Goal: Task Accomplishment & Management: Use online tool/utility

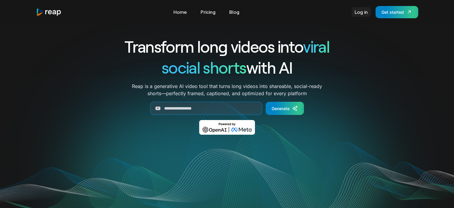
click at [364, 14] on link "Log in" at bounding box center [361, 12] width 19 height 10
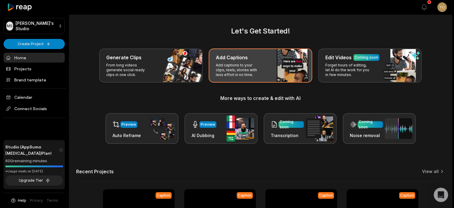
click at [228, 73] on p "Add captions to your clips, reels, stories with less effort in no time." at bounding box center [239, 70] width 46 height 14
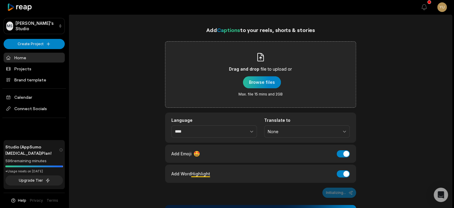
click at [249, 81] on div "button" at bounding box center [262, 82] width 38 height 12
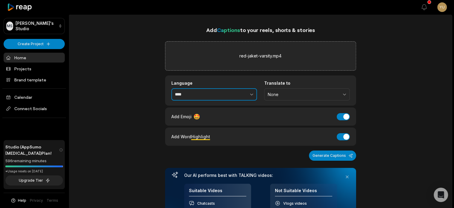
click at [239, 96] on button "button" at bounding box center [238, 94] width 37 height 13
type input "*"
type input "**********"
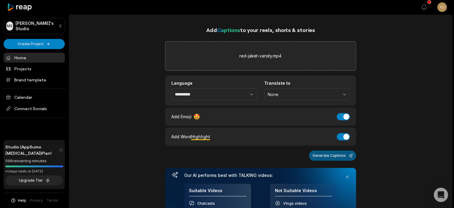
click at [336, 156] on button "Generate Captions" at bounding box center [332, 155] width 47 height 10
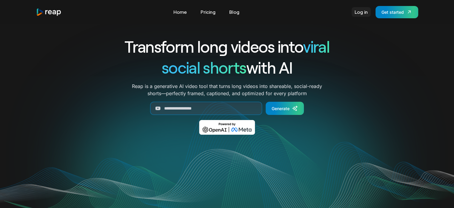
drag, startPoint x: 0, startPoint y: 0, endPoint x: 361, endPoint y: 12, distance: 361.2
click at [361, 12] on link "Log in" at bounding box center [361, 12] width 19 height 10
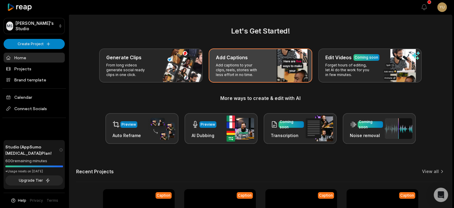
click at [229, 68] on p "Add captions to your clips, reels, stories with less effort in no time." at bounding box center [239, 70] width 46 height 14
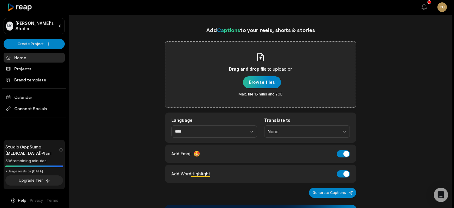
click at [255, 82] on div "button" at bounding box center [262, 82] width 38 height 12
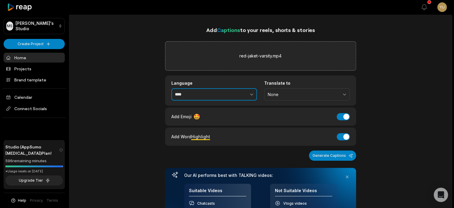
click at [221, 92] on button "button" at bounding box center [238, 94] width 37 height 13
type input "**********"
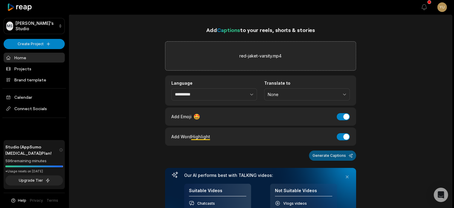
click at [329, 155] on button "Generate Captions" at bounding box center [332, 155] width 47 height 10
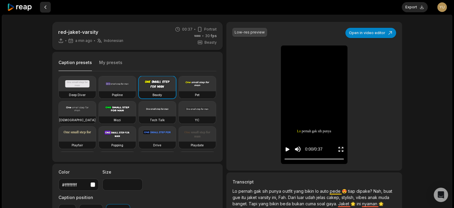
click at [47, 7] on button at bounding box center [45, 7] width 11 height 11
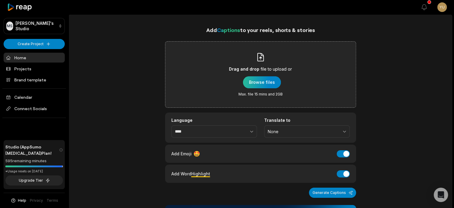
click at [264, 82] on div "button" at bounding box center [262, 82] width 38 height 12
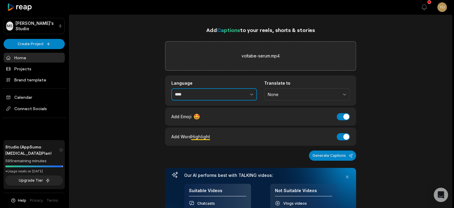
click at [208, 96] on input "****" at bounding box center [214, 94] width 86 height 13
type input "*"
type input "**********"
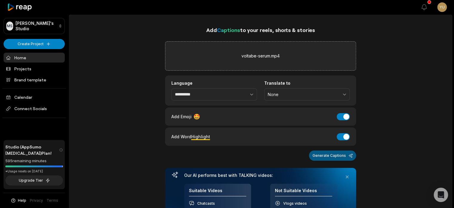
click at [327, 156] on button "Generate Captions" at bounding box center [332, 155] width 47 height 10
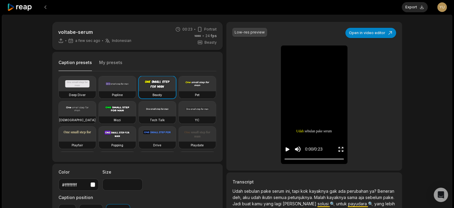
click at [288, 149] on icon "Play video" at bounding box center [288, 149] width 4 height 4
click at [410, 6] on button "Export" at bounding box center [415, 7] width 26 height 10
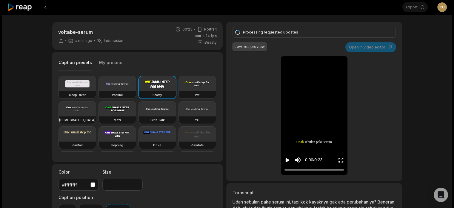
click at [289, 160] on icon "Play video" at bounding box center [288, 160] width 6 height 6
click at [323, 65] on video at bounding box center [314, 60] width 19 height 9
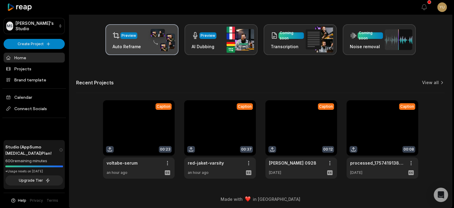
scroll to position [90, 0]
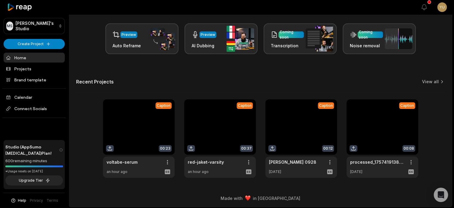
click at [132, 125] on link at bounding box center [139, 138] width 72 height 78
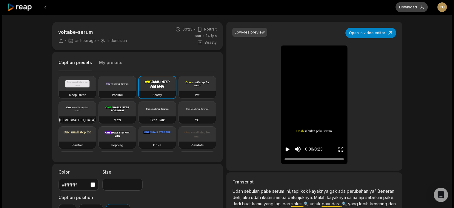
click at [416, 7] on button "Download" at bounding box center [412, 7] width 32 height 10
click at [288, 150] on icon "Play video" at bounding box center [288, 149] width 6 height 6
click at [289, 149] on icon "Pause video" at bounding box center [288, 149] width 6 height 6
